Goal: Information Seeking & Learning: Learn about a topic

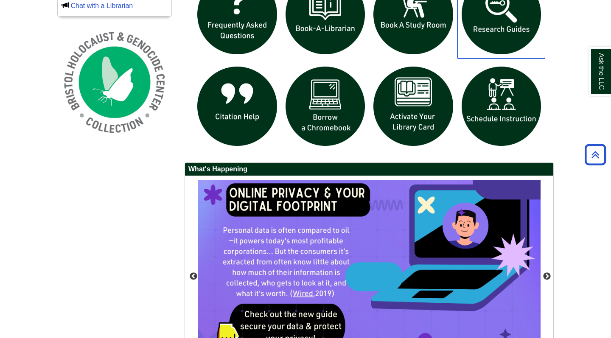
click at [498, 25] on img "slideshow" at bounding box center [501, 14] width 88 height 88
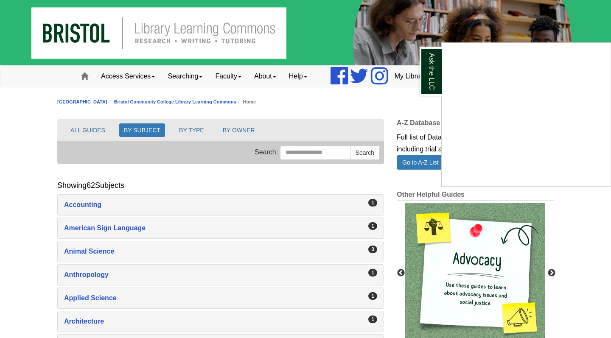
click at [95, 252] on div "Ask the LLC" at bounding box center [305, 169] width 611 height 338
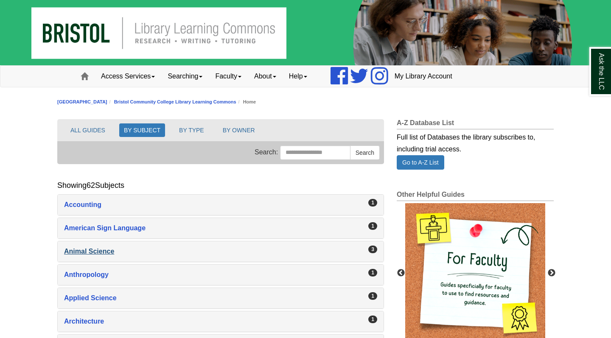
click at [106, 252] on div "Animal Science , 3 guides" at bounding box center [220, 252] width 313 height 12
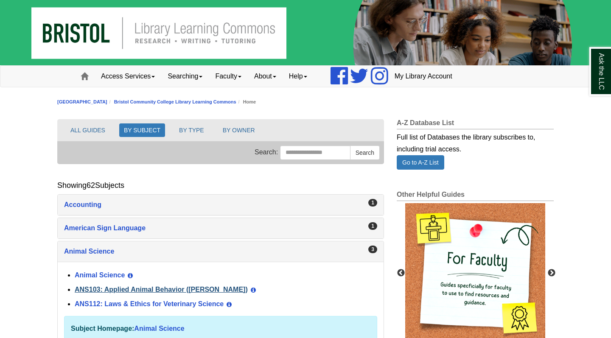
click at [162, 287] on link "ANS103: Applied Animal Behavior ([PERSON_NAME])" at bounding box center [161, 289] width 173 height 7
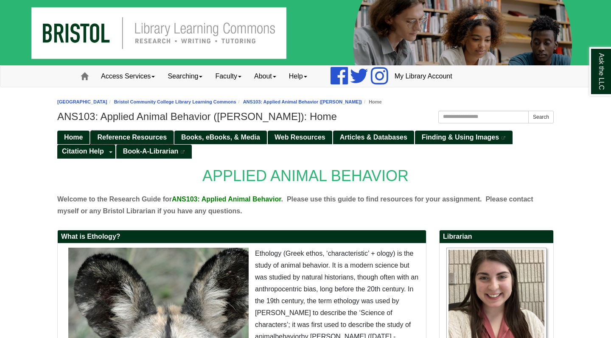
click at [130, 135] on span "Reference Resources" at bounding box center [132, 137] width 70 height 7
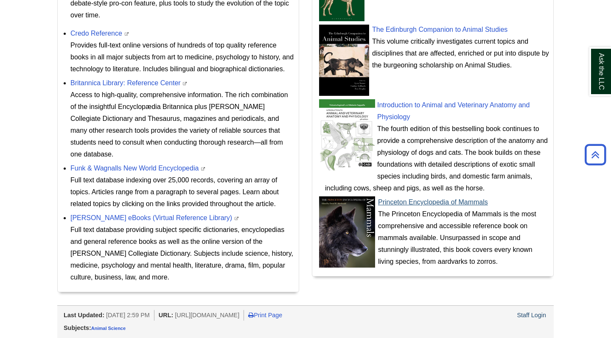
scroll to position [404, 0]
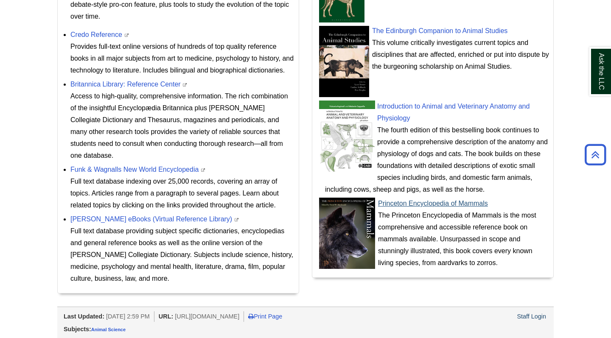
click at [366, 240] on img at bounding box center [347, 233] width 57 height 71
